Goal: Communication & Community: Answer question/provide support

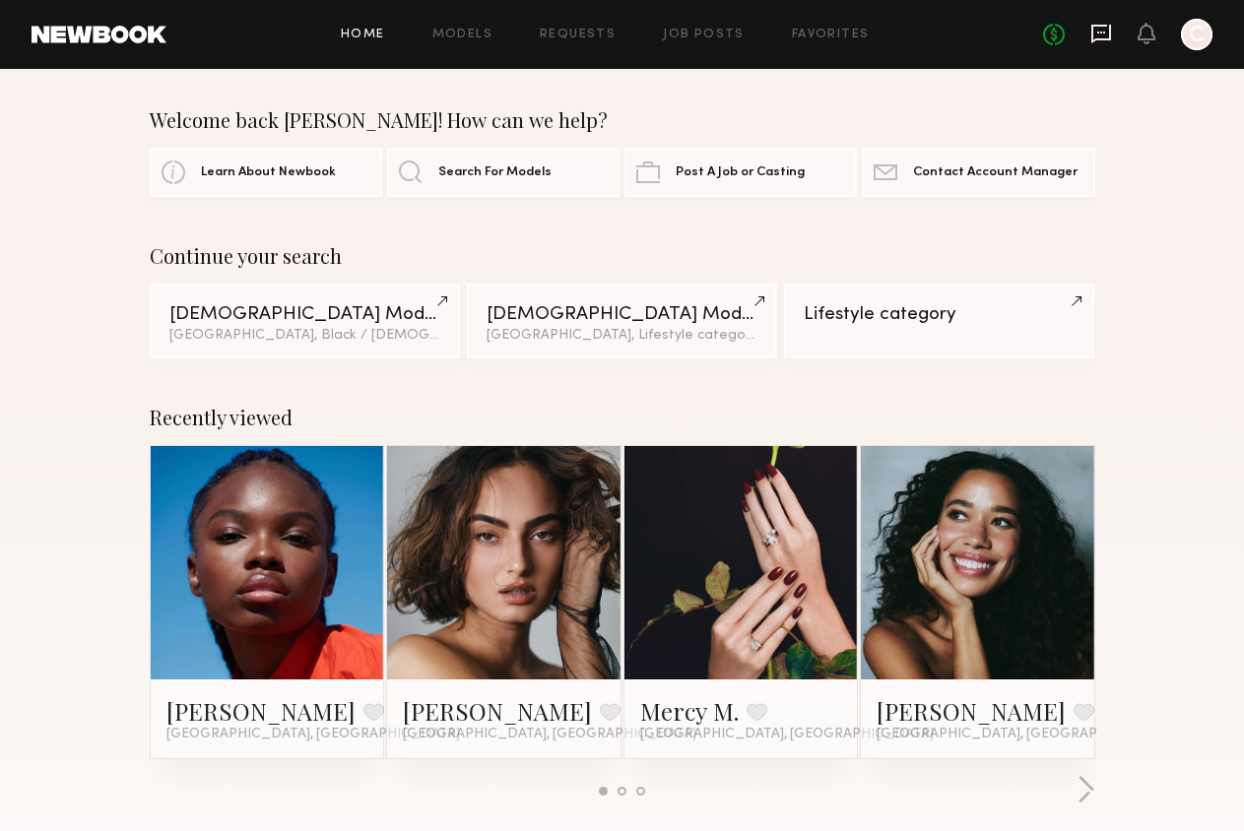
click at [1099, 34] on icon at bounding box center [1101, 34] width 22 height 22
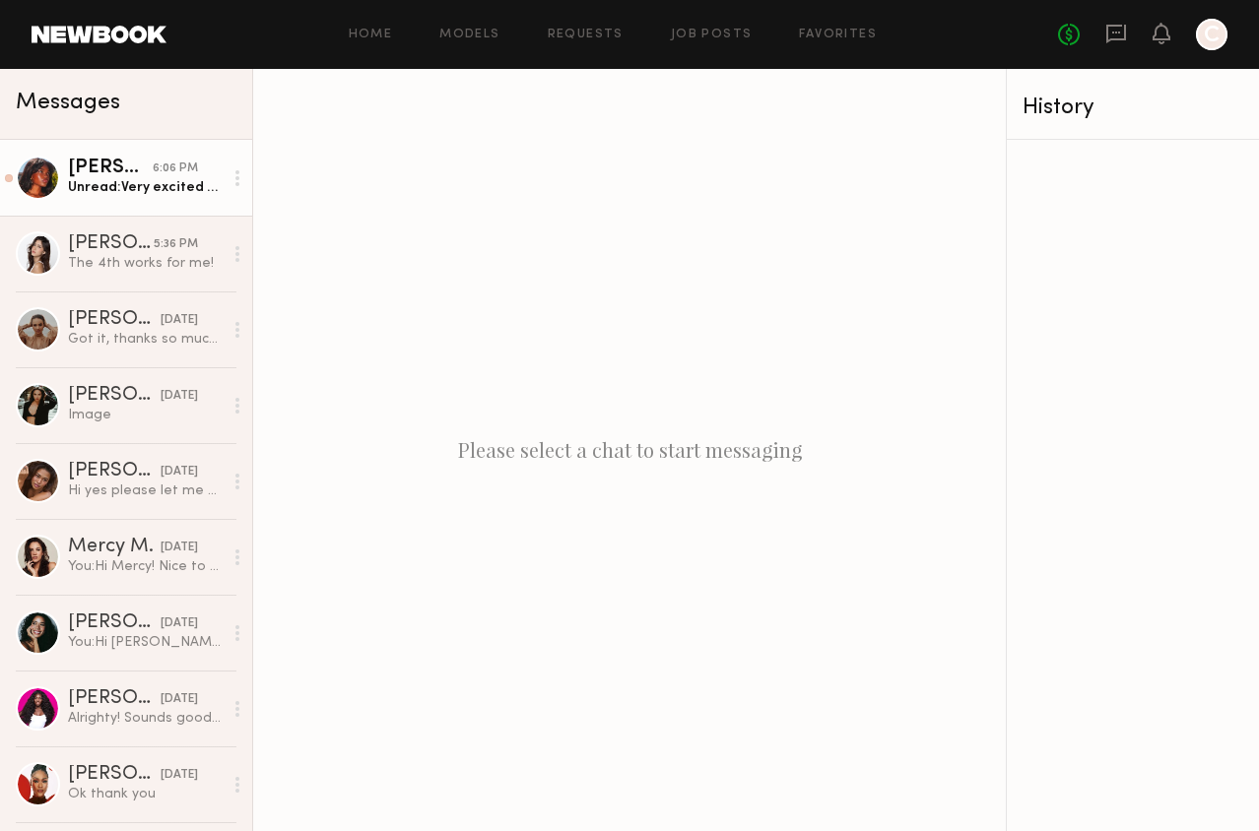
click at [133, 203] on link "[PERSON_NAME] 6:06 PM Unread: Very excited to shoot!" at bounding box center [126, 178] width 252 height 76
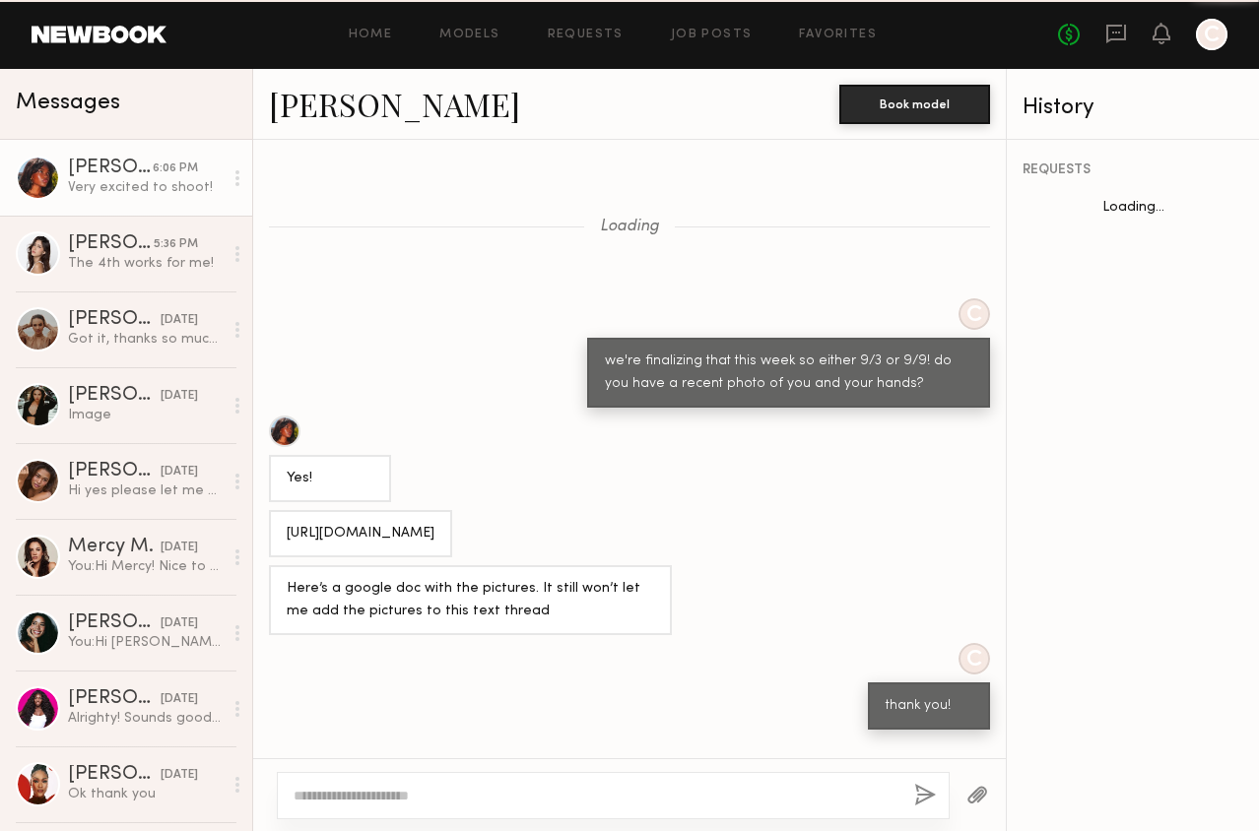
scroll to position [687, 0]
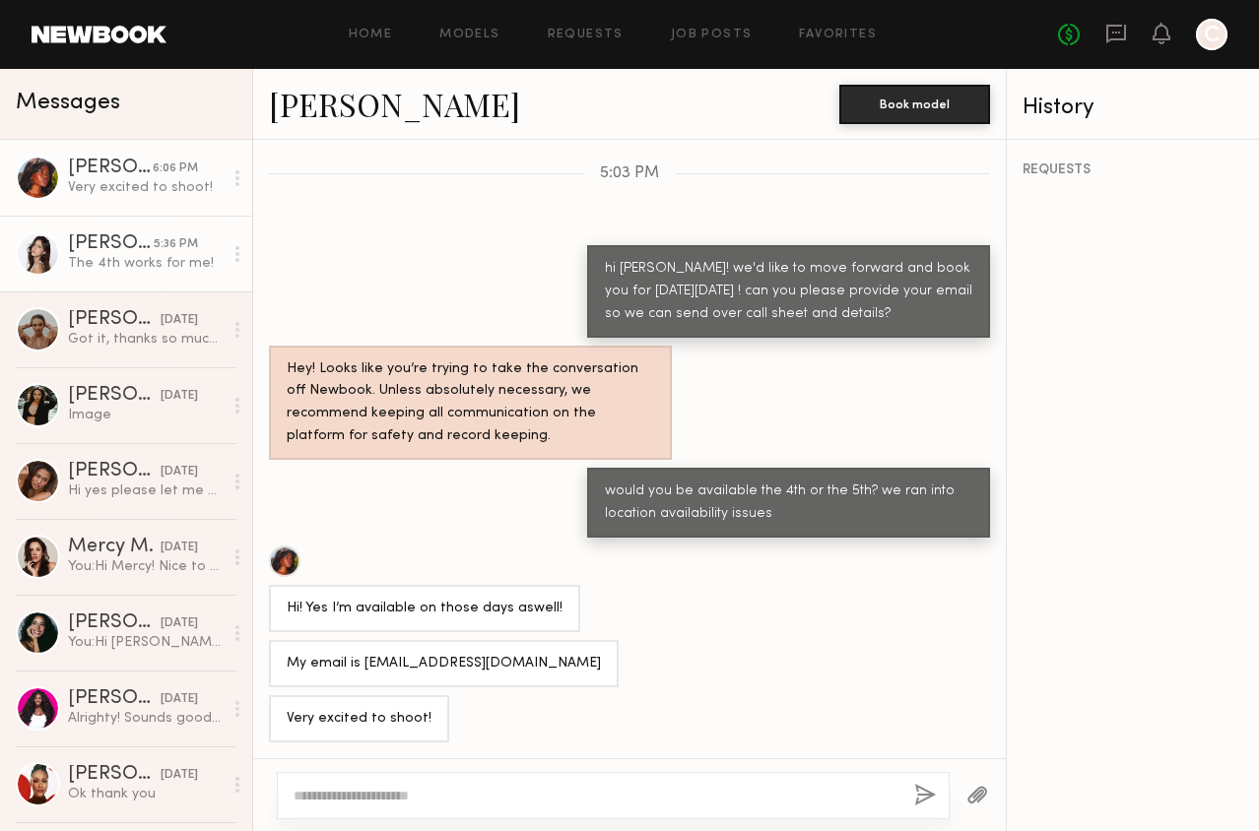
click at [89, 257] on div "The 4th works for me!" at bounding box center [145, 263] width 155 height 19
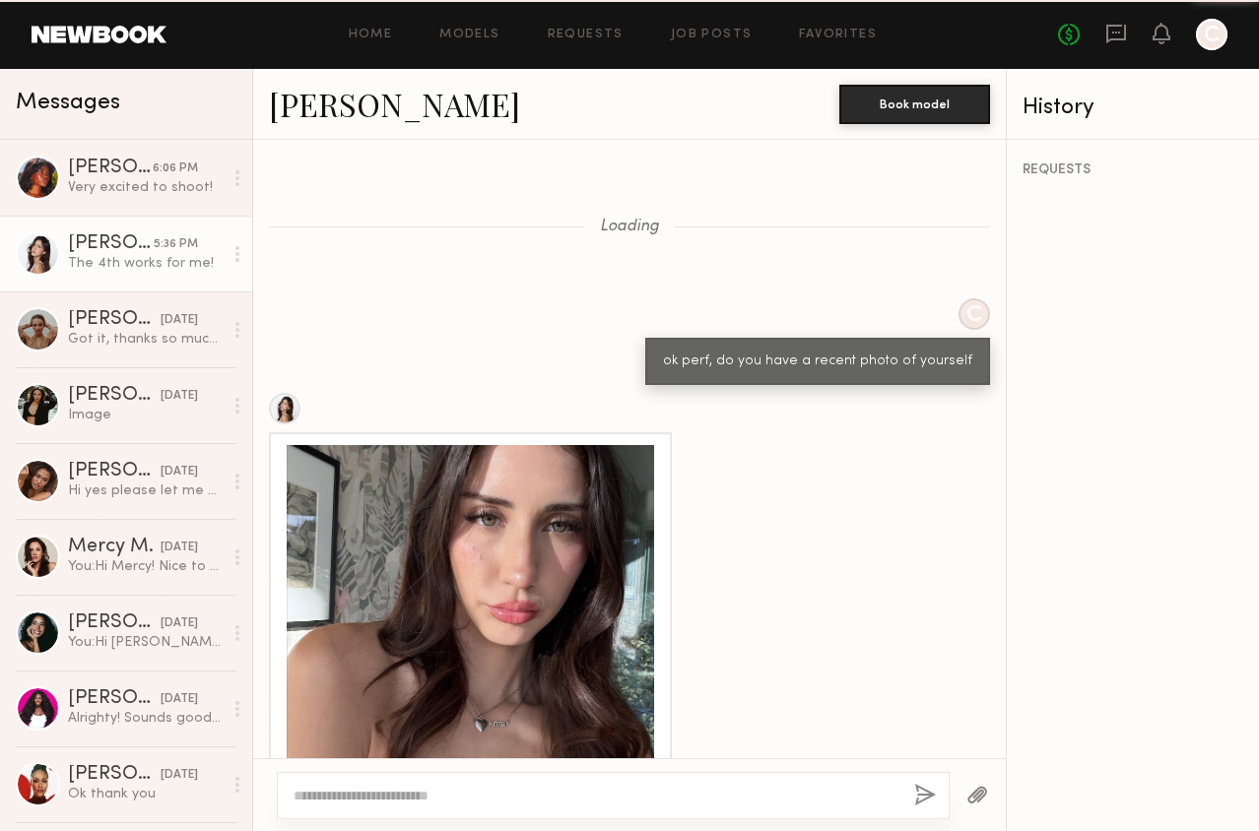
scroll to position [1671, 0]
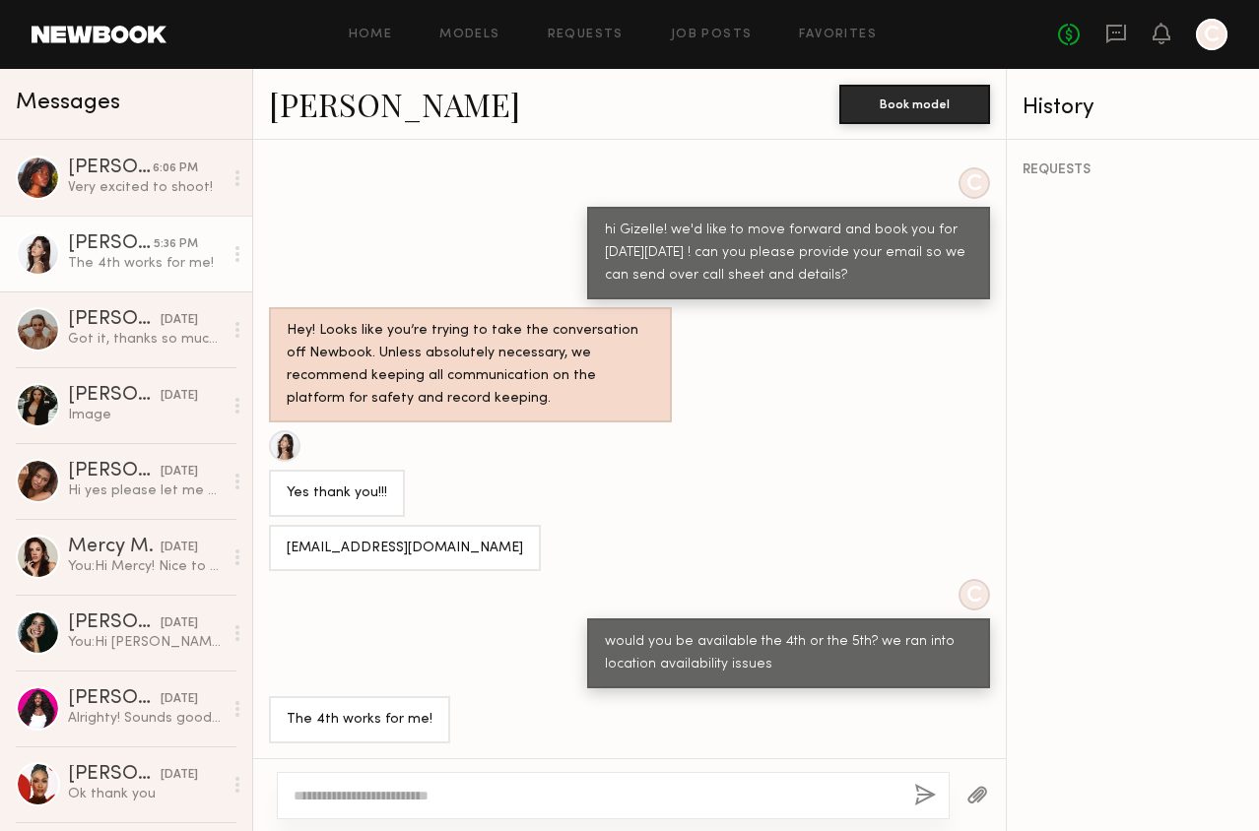
click at [379, 787] on textarea at bounding box center [596, 796] width 605 height 20
click at [839, 787] on textarea "**********" at bounding box center [596, 785] width 605 height 39
type textarea "**********"
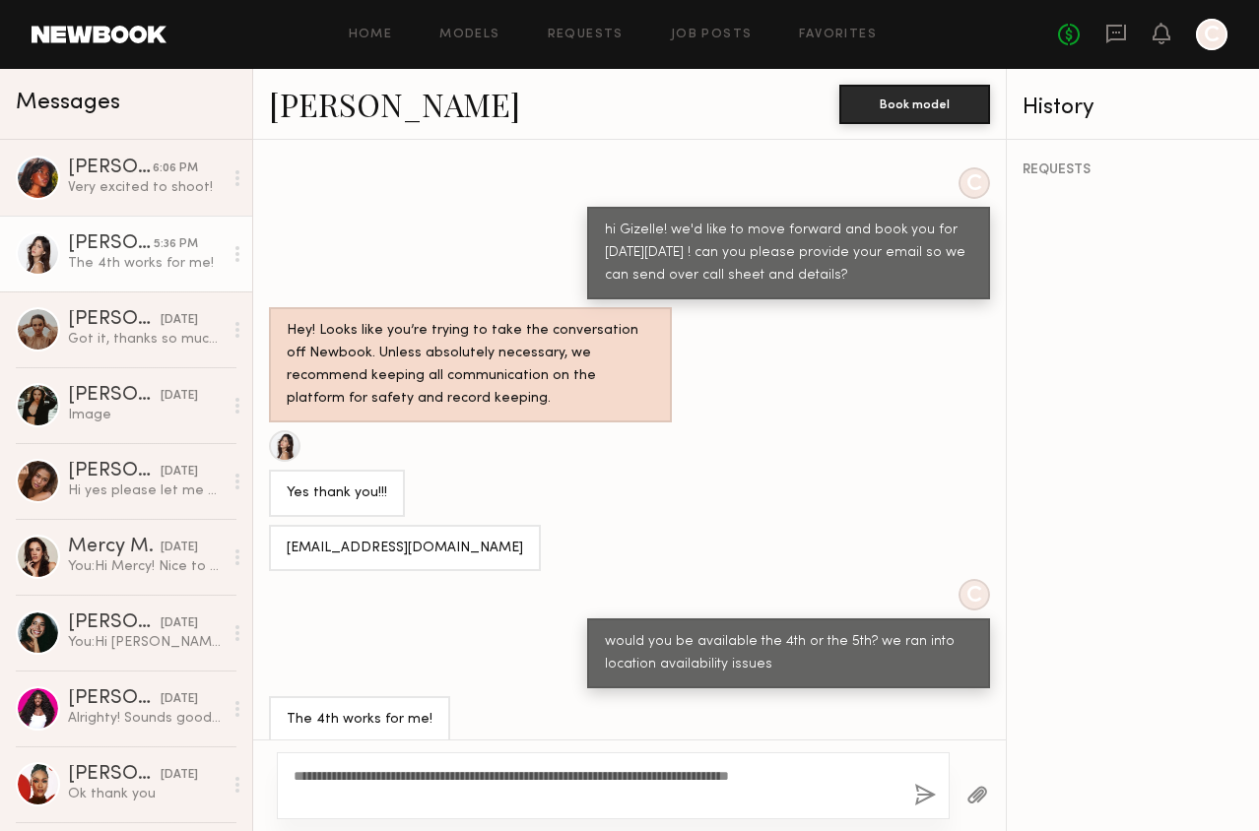
click at [926, 793] on button "button" at bounding box center [925, 796] width 22 height 25
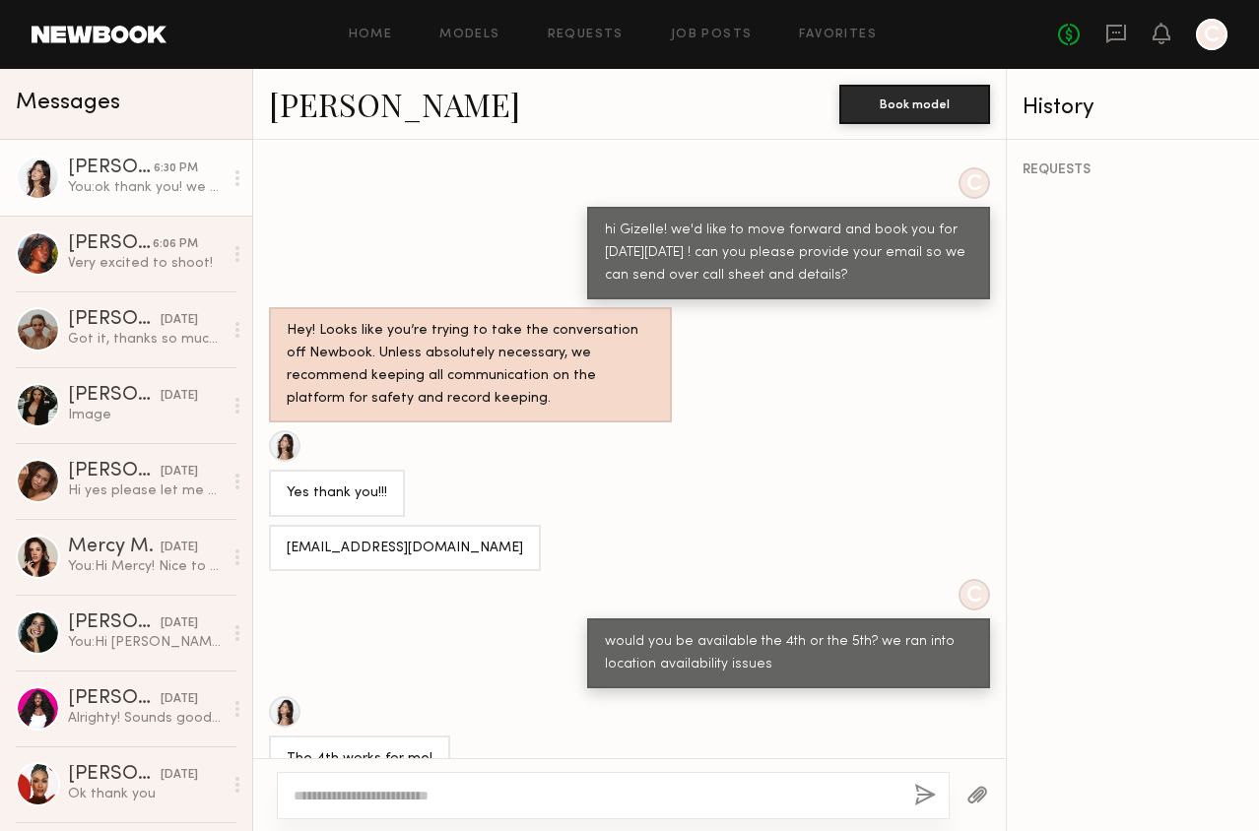
scroll to position [1938, 0]
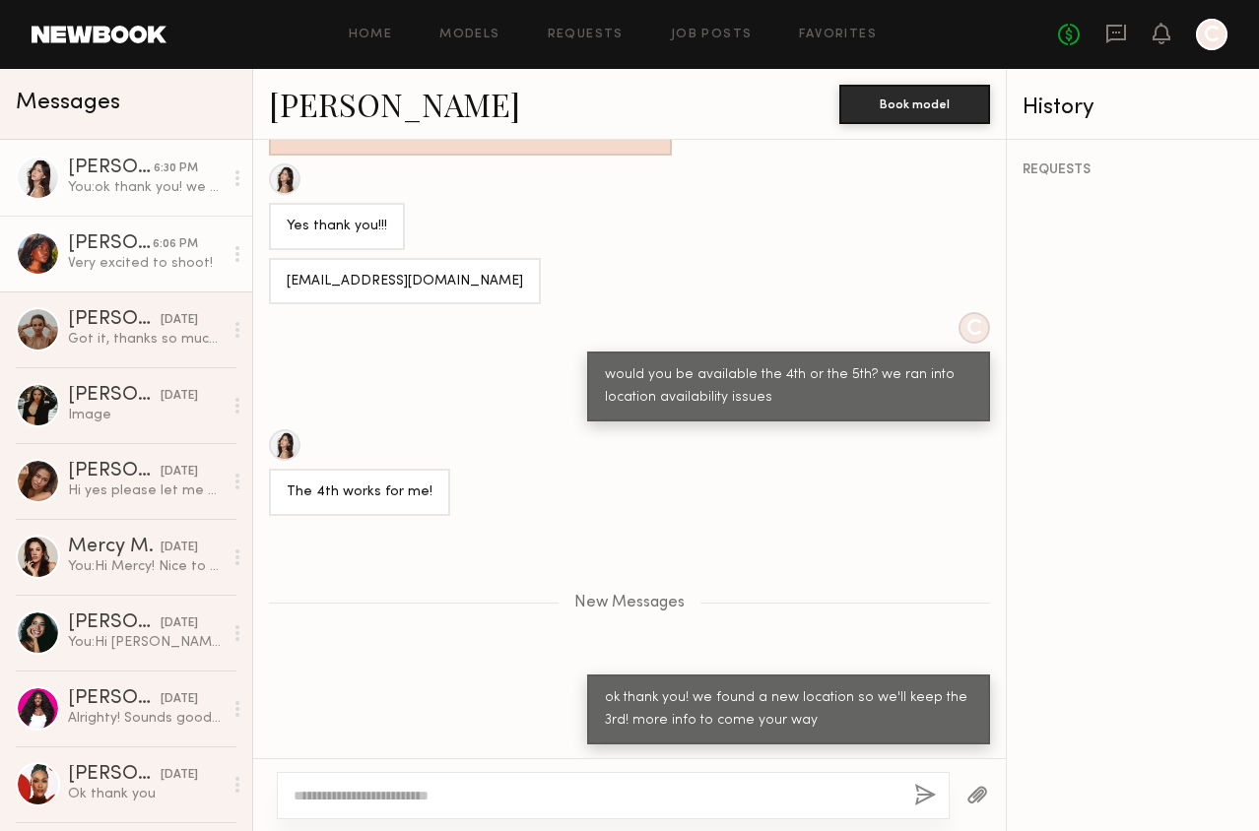
click at [129, 280] on link "[PERSON_NAME] 6:06 PM Very excited to shoot!" at bounding box center [126, 254] width 252 height 76
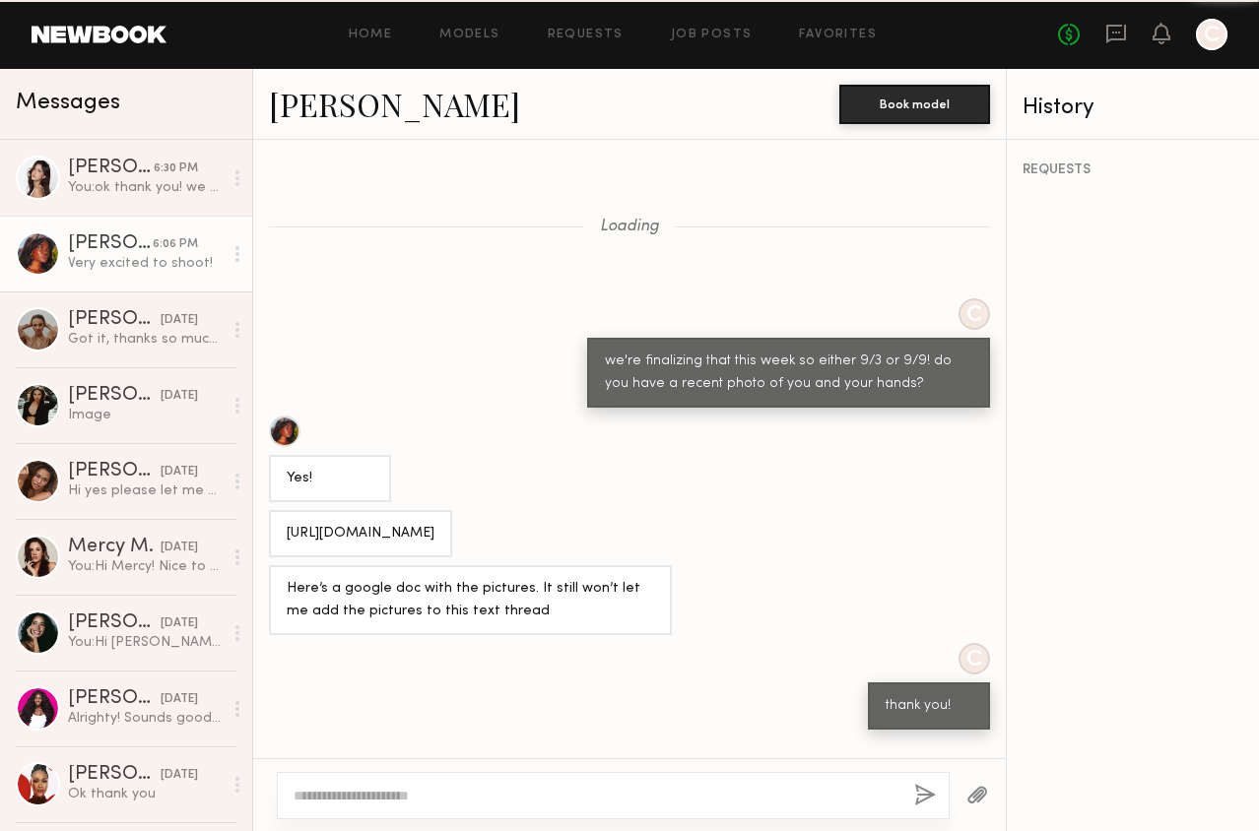
scroll to position [687, 0]
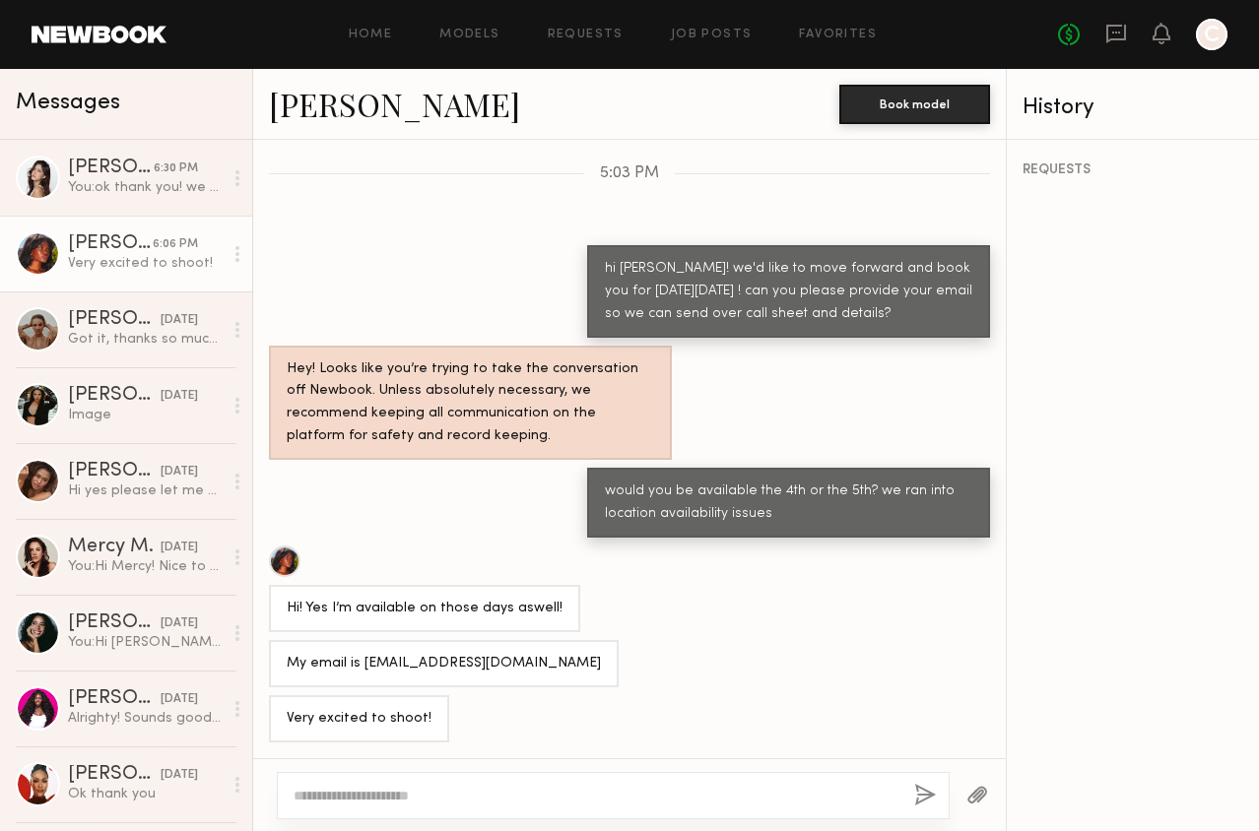
click at [591, 799] on textarea at bounding box center [596, 796] width 605 height 20
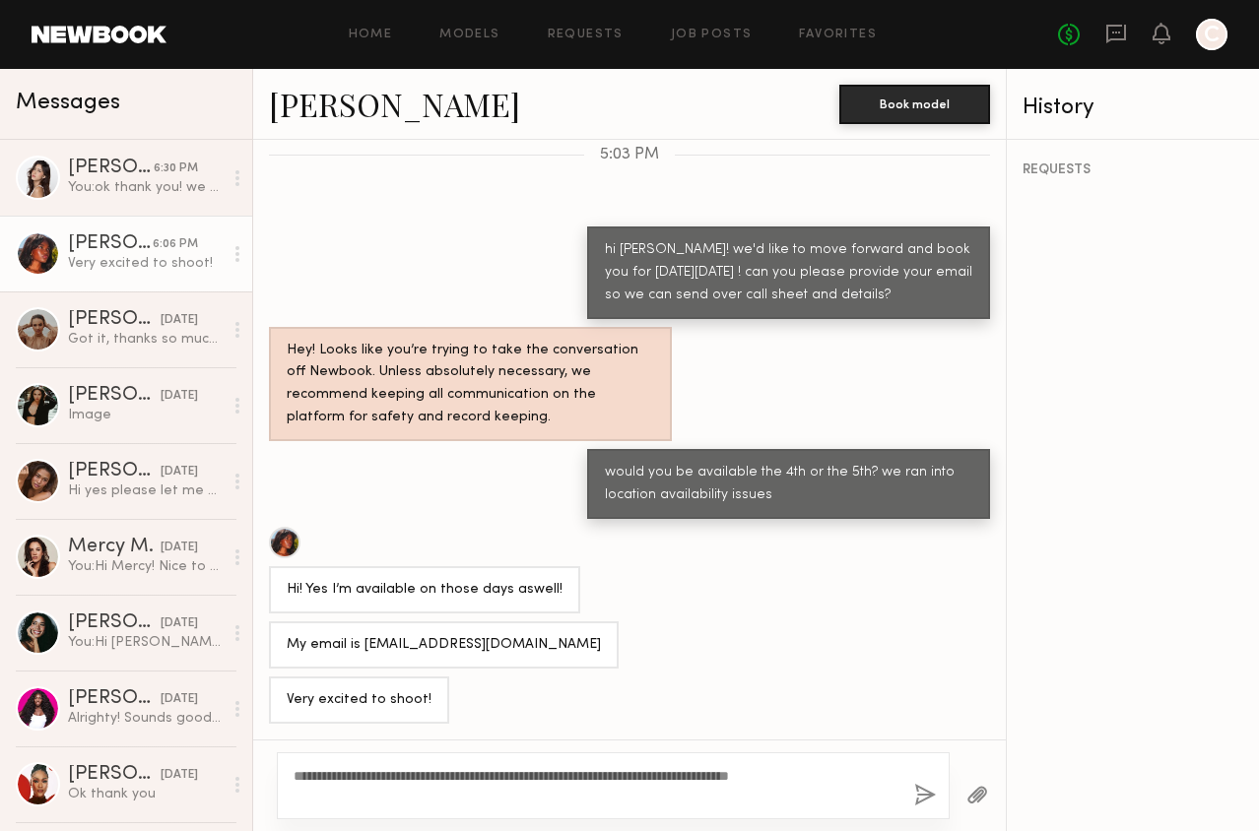
type textarea "**********"
click at [926, 803] on button "button" at bounding box center [925, 796] width 22 height 25
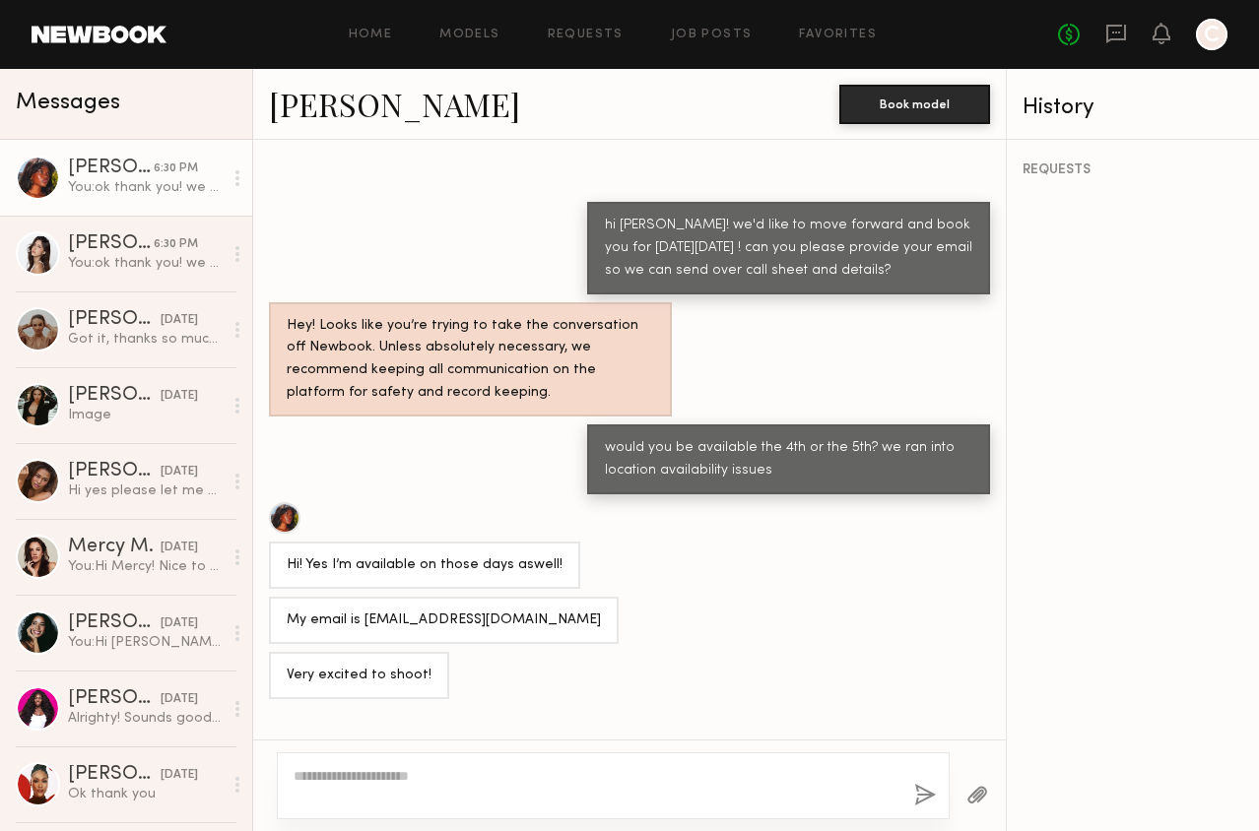
scroll to position [914, 0]
